Goal: Find specific fact: Find specific fact

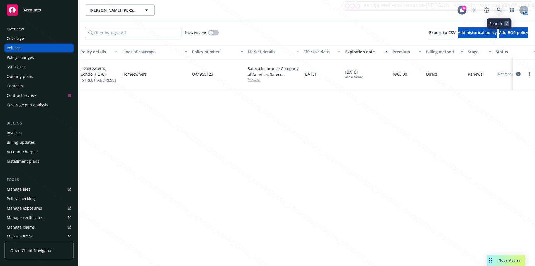
click at [497, 7] on link at bounding box center [499, 9] width 11 height 11
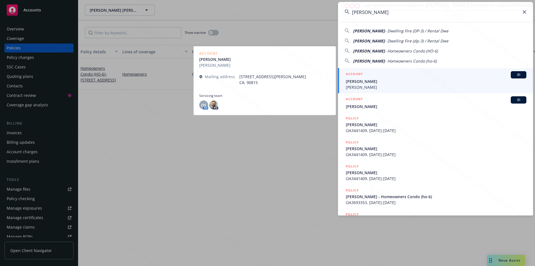
type input "[PERSON_NAME]"
click at [385, 83] on span "[PERSON_NAME]" at bounding box center [436, 81] width 181 height 6
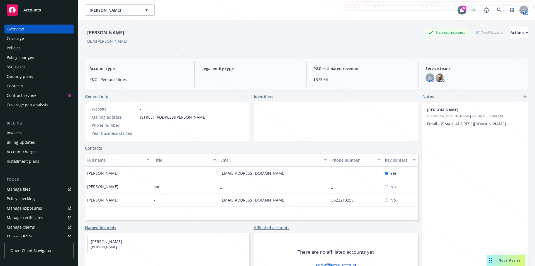
click at [16, 49] on div "Policies" at bounding box center [14, 47] width 14 height 9
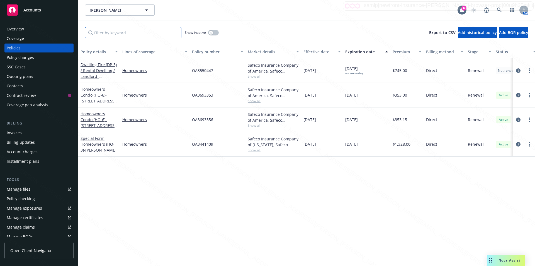
click at [119, 33] on input "Filter by keyword..." at bounding box center [133, 32] width 96 height 11
paste input "[PERSON_NAME]"
type input "[PERSON_NAME]"
click at [101, 76] on span "- [STREET_ADDRESS]" at bounding box center [98, 79] width 35 height 11
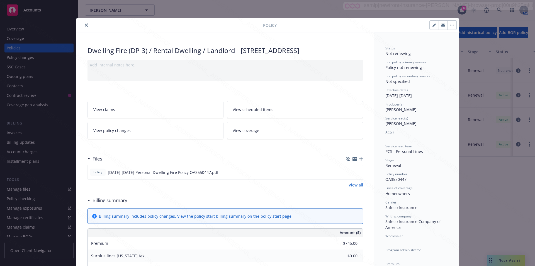
drag, startPoint x: 240, startPoint y: 51, endPoint x: 344, endPoint y: 52, distance: 104.8
click at [344, 52] on div "Dwelling Fire (DP-3) / Rental Dwelling / Landlord - [STREET_ADDRESS]" at bounding box center [226, 50] width 276 height 9
copy div "[STREET_ADDRESS]"
click at [85, 25] on icon "close" at bounding box center [86, 24] width 3 height 3
